Goal: Task Accomplishment & Management: Manage account settings

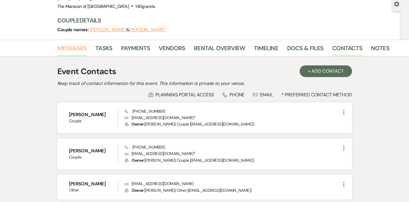
click at [62, 47] on link "Messages" at bounding box center [72, 50] width 30 height 13
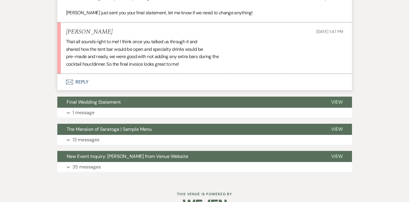
scroll to position [2391, 0]
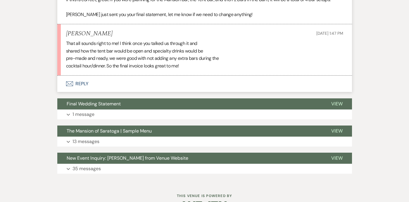
click at [194, 77] on button "Envelope Reply" at bounding box center [204, 84] width 295 height 16
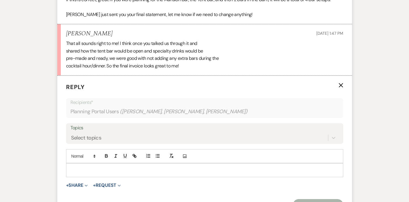
scroll to position [2419, 0]
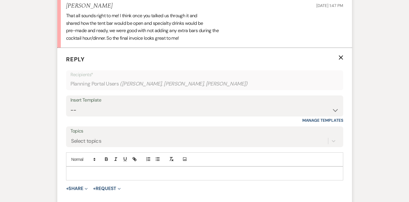
click at [157, 170] on p at bounding box center [205, 173] width 268 height 6
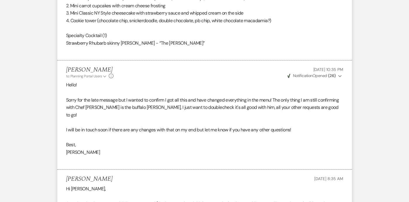
scroll to position [0, 0]
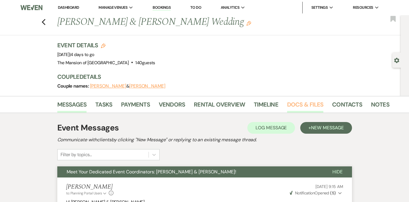
click at [305, 101] on link "Docs & Files" at bounding box center [305, 106] width 36 height 13
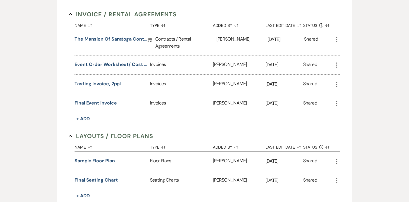
scroll to position [498, 0]
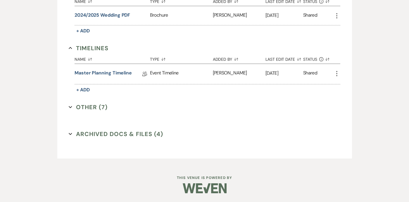
click at [70, 105] on button "Other (7) Expand" at bounding box center [88, 107] width 39 height 9
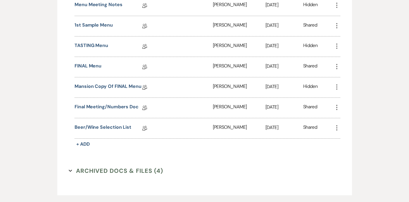
scroll to position [663, 0]
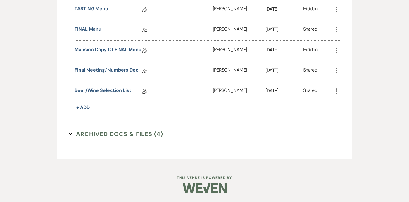
click at [94, 71] on link "Final Meeting/Numbers Doc" at bounding box center [107, 71] width 64 height 9
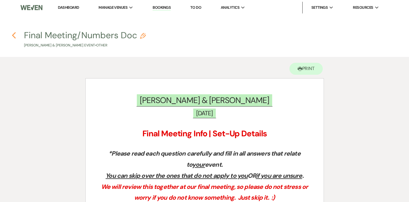
click at [13, 32] on icon "Previous" at bounding box center [14, 35] width 4 height 7
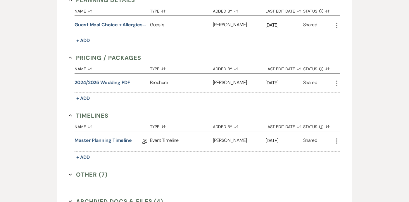
scroll to position [431, 0]
click at [70, 175] on icon "Expand" at bounding box center [71, 174] width 4 height 4
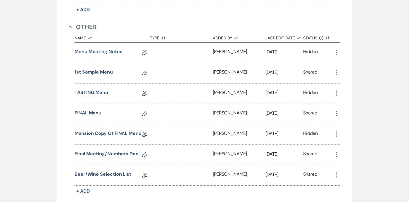
scroll to position [580, 0]
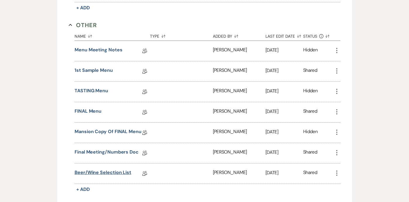
click at [104, 172] on link "Beer/Wine Selection List" at bounding box center [103, 173] width 57 height 9
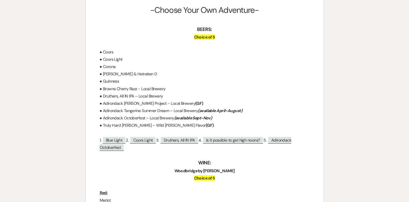
scroll to position [90, 0]
click at [240, 139] on span "Is it possible to get high noons?" at bounding box center [233, 141] width 61 height 8
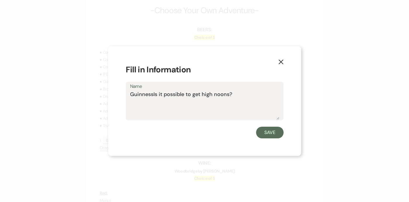
drag, startPoint x: 237, startPoint y: 97, endPoint x: 153, endPoint y: 95, distance: 83.9
click at [153, 95] on textarea "GuinnessIs it possible to get high noons?" at bounding box center [204, 105] width 149 height 29
type textarea "Guinness"
click at [272, 134] on button "Save" at bounding box center [269, 133] width 27 height 12
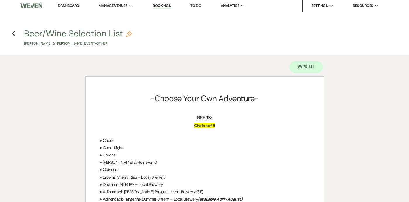
scroll to position [0, 0]
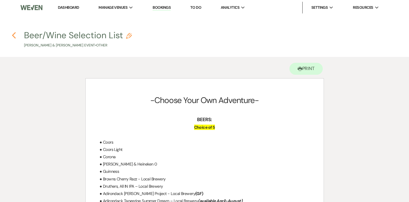
click at [13, 36] on use "button" at bounding box center [14, 35] width 4 height 6
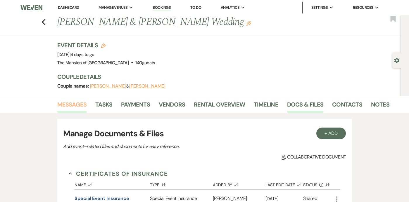
click at [62, 108] on link "Messages" at bounding box center [72, 106] width 30 height 13
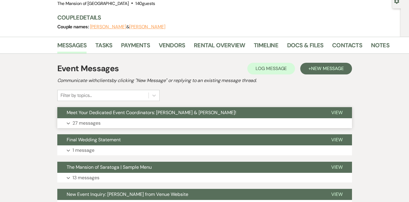
click at [108, 124] on button "Expand 27 messages" at bounding box center [204, 123] width 295 height 10
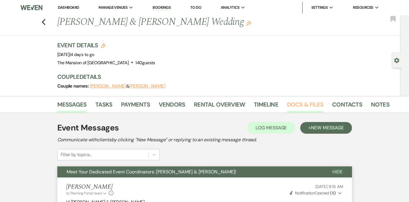
click at [292, 106] on link "Docs & Files" at bounding box center [305, 106] width 36 height 13
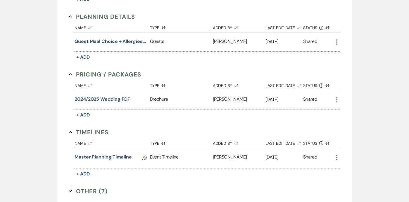
scroll to position [482, 0]
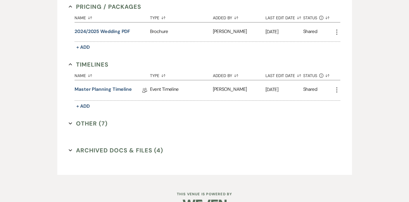
click at [70, 122] on icon "Expand" at bounding box center [71, 124] width 4 height 4
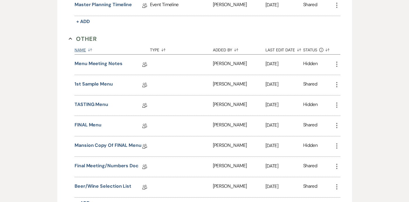
scroll to position [663, 0]
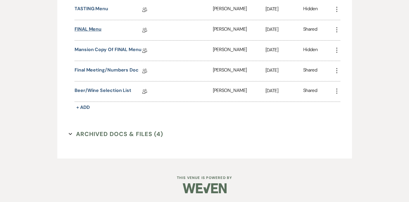
click at [89, 26] on link "FINAL Menu" at bounding box center [88, 30] width 27 height 9
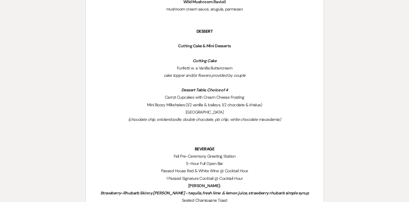
scroll to position [583, 0]
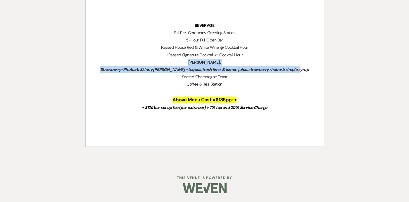
drag, startPoint x: 194, startPoint y: 63, endPoint x: 304, endPoint y: 71, distance: 109.9
copy div "Ruby-Rita: Strawberry-Rhubarb Skinny Margarita - tequila, fresh lime & lemon ju…"
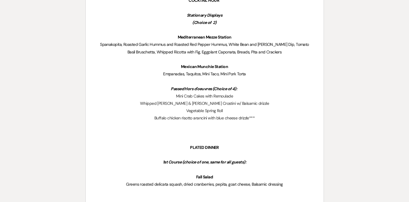
scroll to position [0, 0]
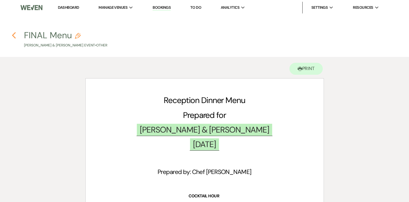
click at [13, 37] on icon "Previous" at bounding box center [14, 35] width 4 height 7
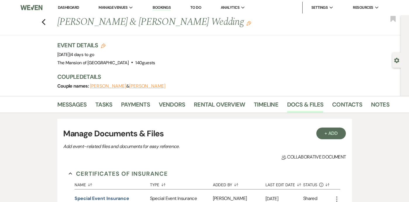
scroll to position [498, 0]
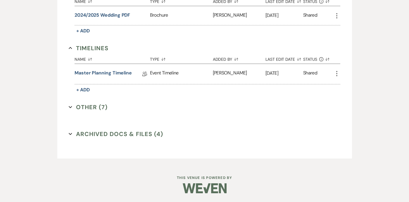
click at [70, 106] on icon "Expand" at bounding box center [71, 108] width 4 height 4
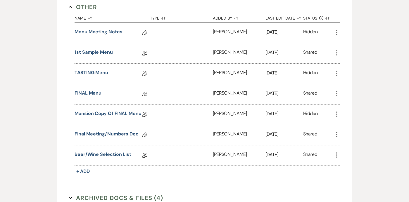
scroll to position [604, 0]
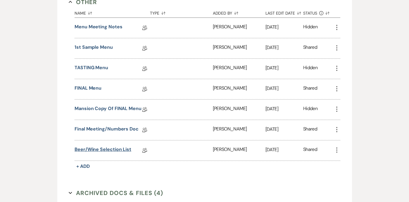
click at [96, 149] on link "Beer/Wine Selection List" at bounding box center [103, 150] width 57 height 9
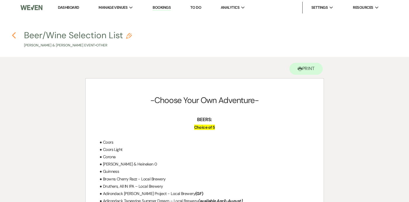
click at [14, 34] on use "button" at bounding box center [14, 35] width 4 height 6
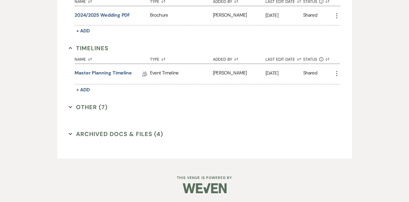
click at [70, 106] on icon "Expand" at bounding box center [71, 108] width 4 height 4
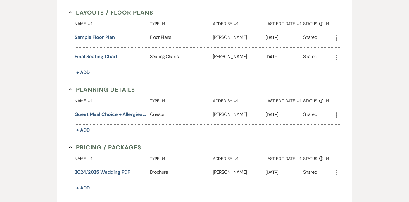
scroll to position [342, 0]
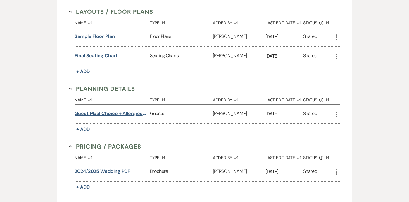
click at [101, 111] on button "Guest meal choice + allergies/restrictions" at bounding box center [111, 113] width 73 height 7
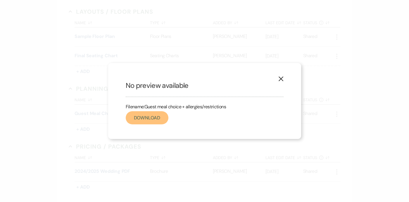
click at [156, 115] on link "Download" at bounding box center [147, 117] width 43 height 13
click at [284, 80] on button "X" at bounding box center [280, 79] width 9 height 10
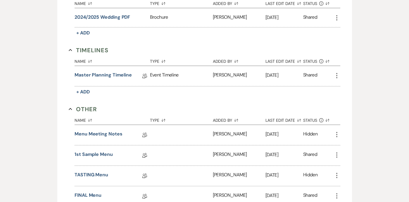
scroll to position [497, 0]
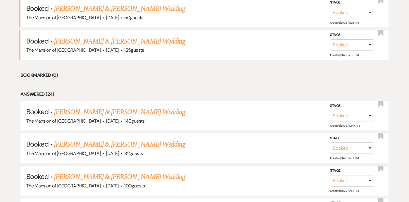
scroll to position [259, 0]
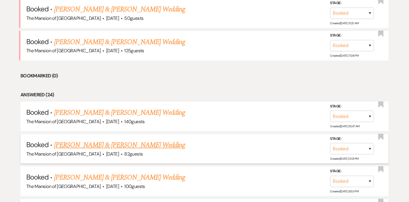
click at [106, 145] on link "[PERSON_NAME] & [PERSON_NAME] Wedding" at bounding box center [119, 145] width 131 height 11
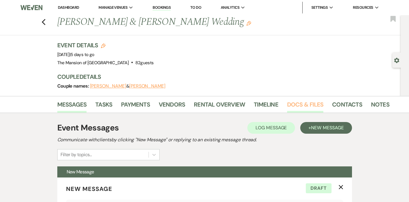
click at [302, 107] on link "Docs & Files" at bounding box center [305, 106] width 36 height 13
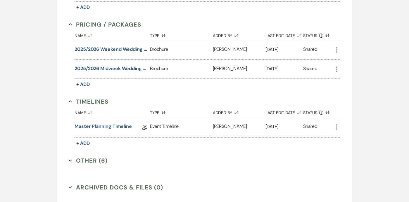
scroll to position [498, 0]
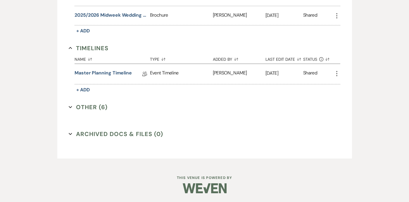
click at [71, 105] on button "Other (6) Expand" at bounding box center [88, 107] width 39 height 9
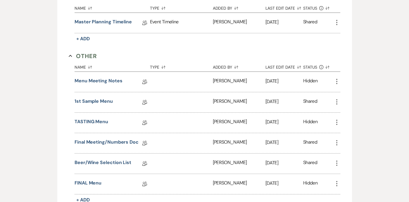
scroll to position [555, 0]
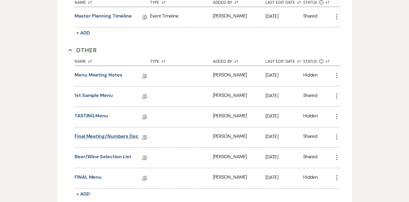
click at [107, 135] on link "Final Meeting/Numbers Doc" at bounding box center [107, 137] width 64 height 9
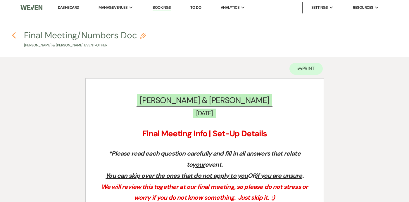
click at [15, 34] on icon "Previous" at bounding box center [14, 35] width 4 height 7
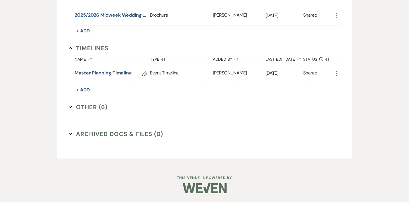
click at [71, 104] on button "Other (6) Expand" at bounding box center [88, 107] width 39 height 9
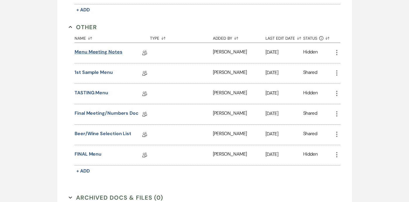
scroll to position [580, 0]
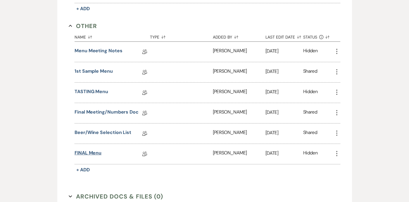
click at [94, 155] on link "FINAL Menu" at bounding box center [88, 154] width 27 height 9
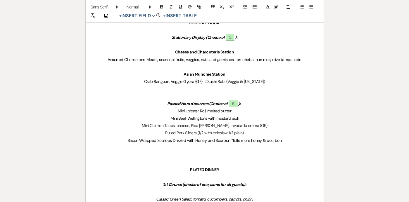
scroll to position [208, 0]
click at [208, 81] on span "Crab Rangoon, Veggie Gyoza (GF), 2 Sushi Rolls (Veggie & [US_STATE])" at bounding box center [204, 81] width 121 height 5
click at [261, 82] on span "Crab Rangoon, Veggie Gyoza (GF), 4 Sushi Rolls (Veggie & [US_STATE])" at bounding box center [204, 81] width 121 height 5
click at [170, 82] on span "Crab Rangoon, Veggie Gyoza (GF), 4 Sushi Rolls (Veggie & [US_STATE], Spicy Tuna…" at bounding box center [204, 81] width 192 height 5
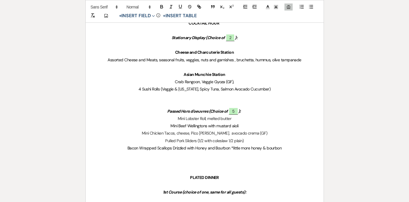
click at [235, 82] on p "Crab Rangoon, Veggie Gyoza (GF)," at bounding box center [205, 81] width 210 height 7
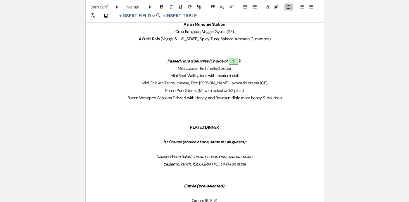
scroll to position [257, 0]
